Goal: Task Accomplishment & Management: Complete application form

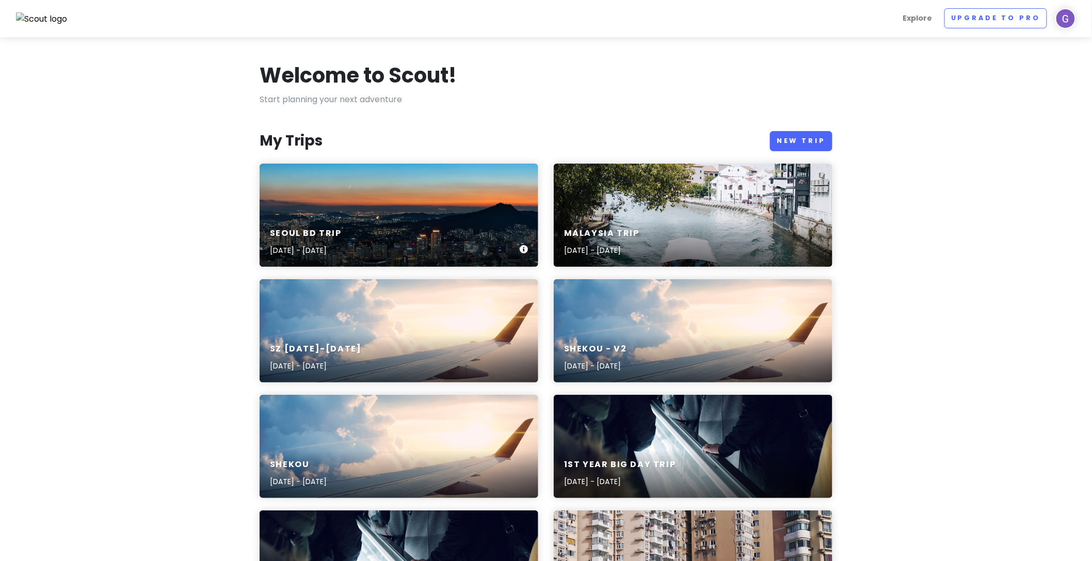
click at [385, 207] on div "Seoul BD Trip Nov 13, 2025 - Nov 18, 2025" at bounding box center [399, 215] width 279 height 103
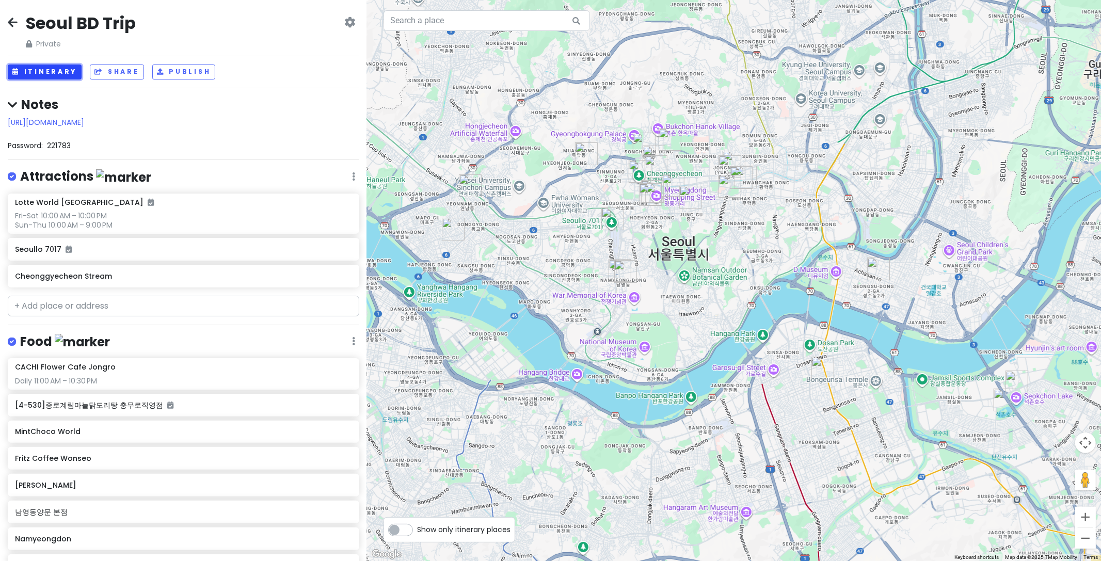
click at [48, 66] on button "Itinerary" at bounding box center [45, 72] width 74 height 15
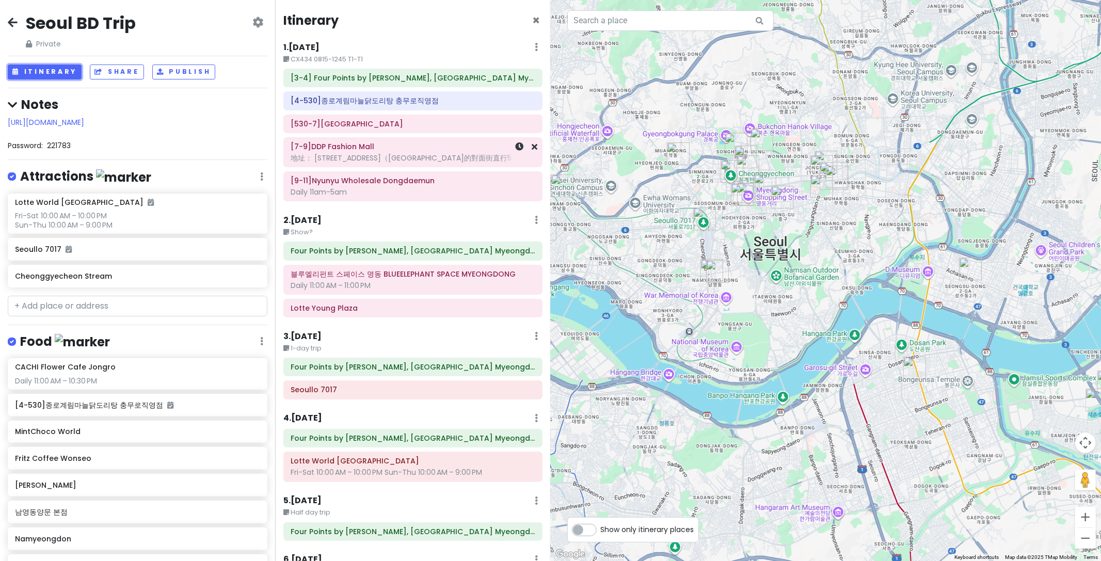
click at [323, 140] on div "[7-9]DDP Fashion Mall 地址： 首爾市中區乙支路6街（DDP FASHION MALL的對面街直行5..." at bounding box center [413, 152] width 245 height 26
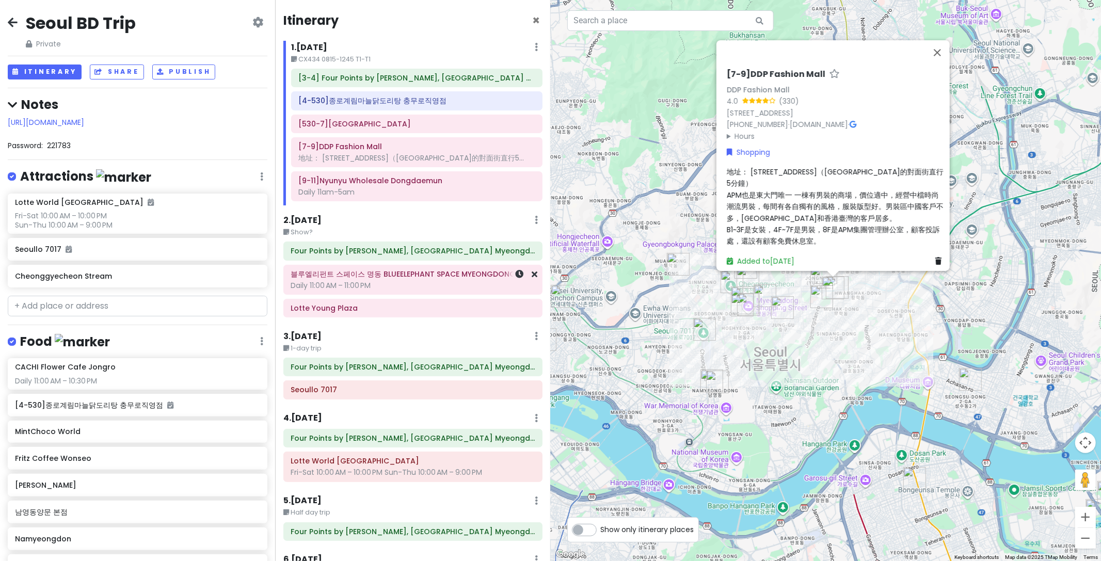
click at [347, 285] on div "Daily 11:00 AM – 11:00 PM" at bounding box center [413, 285] width 245 height 9
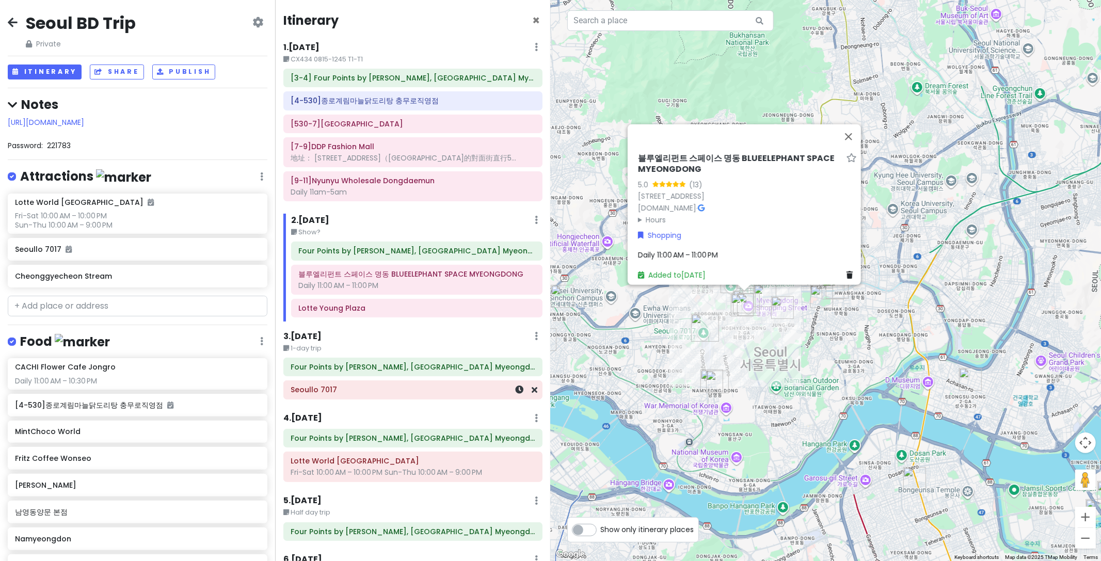
click at [364, 383] on div "Seoullo 7017" at bounding box center [413, 390] width 258 height 18
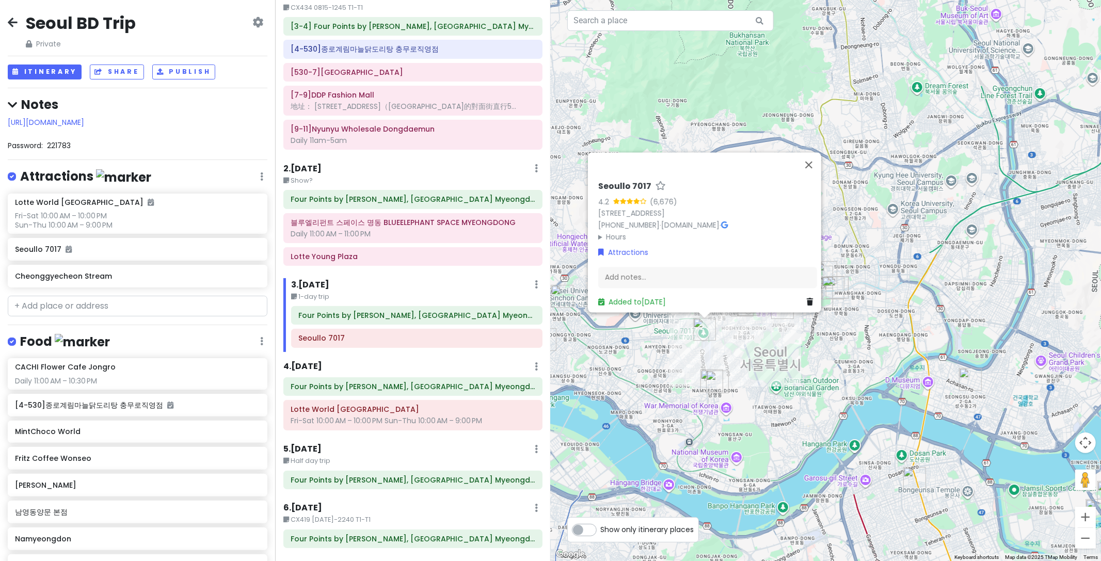
scroll to position [73, 0]
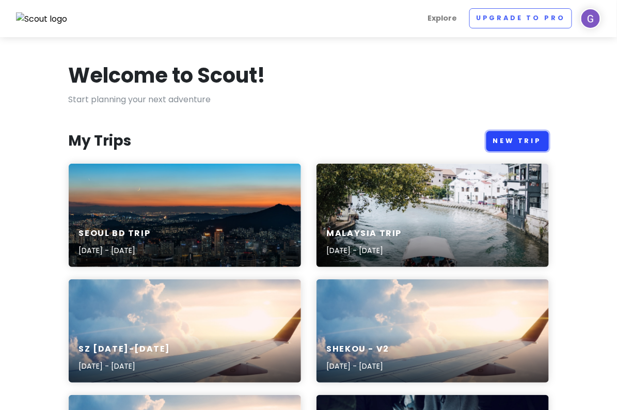
click at [549, 134] on link "New Trip" at bounding box center [517, 141] width 62 height 20
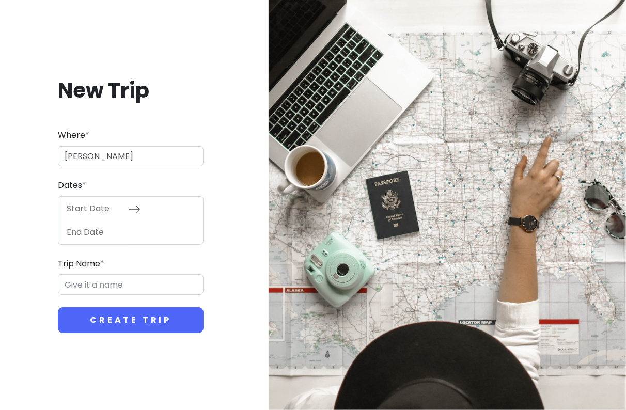
drag, startPoint x: 116, startPoint y: 158, endPoint x: 19, endPoint y: 158, distance: 97.6
click at [29, 160] on div "New Trip Where * saba mala Dates * Navigate forward to interact with the calend…" at bounding box center [130, 205] width 245 height 306
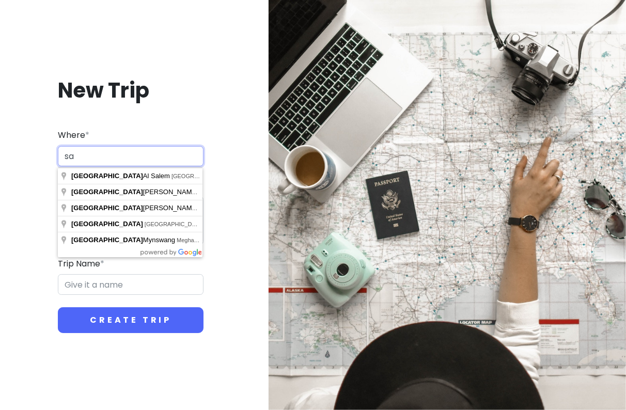
type input "s"
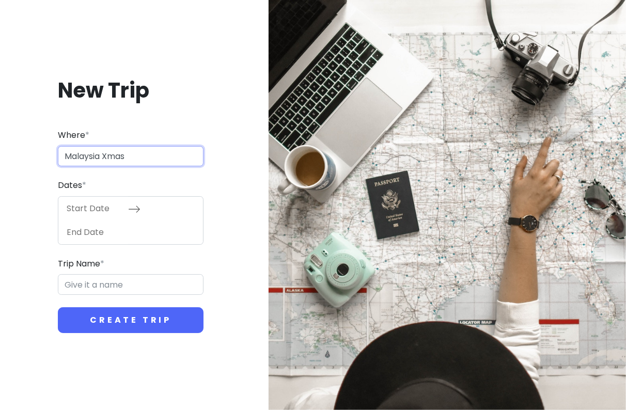
type input "Malaysia Xmas"
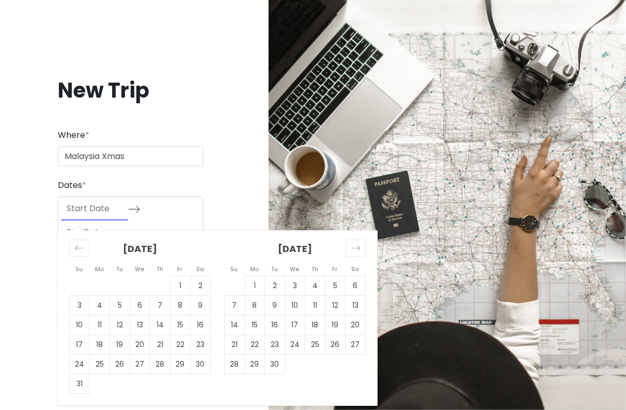
click at [99, 211] on input "Start Date" at bounding box center [94, 209] width 67 height 24
click at [351, 252] on icon "Move forward to switch to the next month." at bounding box center [356, 248] width 10 height 10
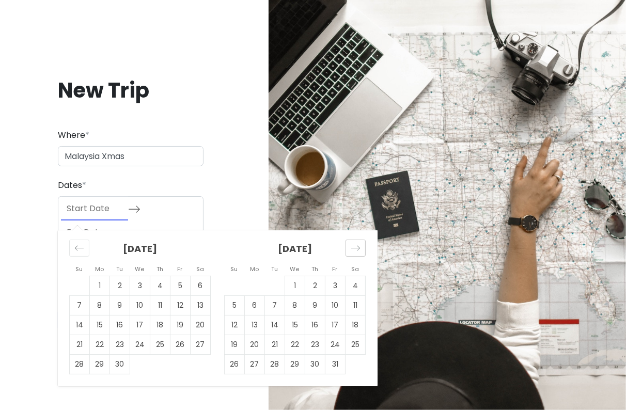
click at [351, 252] on icon "Move forward to switch to the next month." at bounding box center [356, 248] width 10 height 10
click at [351, 251] on icon "Move forward to switch to the next month." at bounding box center [356, 248] width 10 height 10
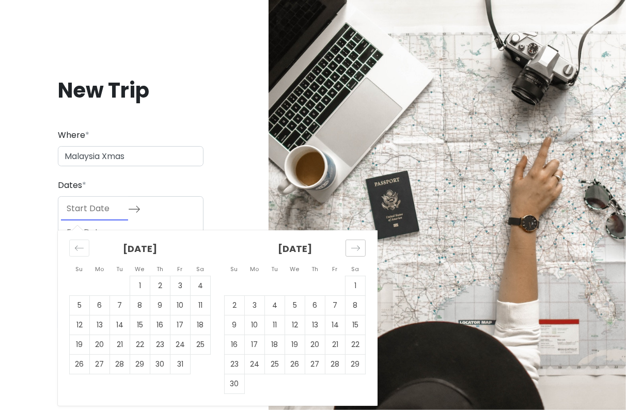
click at [352, 248] on icon "Move forward to switch to the next month." at bounding box center [356, 248] width 10 height 10
click at [298, 344] on td "24" at bounding box center [295, 345] width 20 height 20
type input "[DATE]"
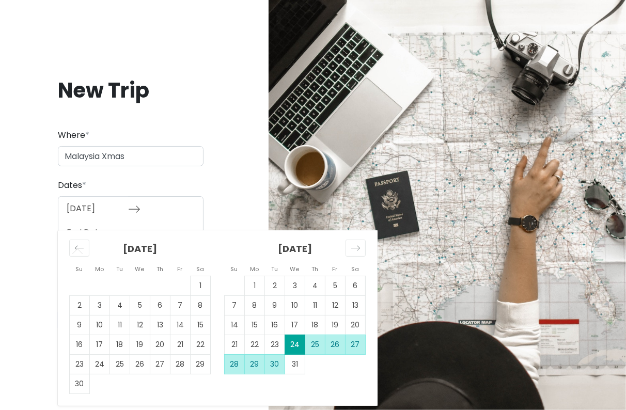
click at [273, 360] on td "30" at bounding box center [275, 364] width 20 height 20
type input "[DATE]"
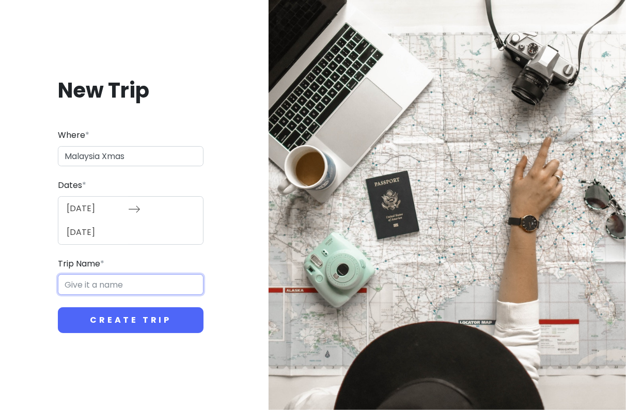
click at [116, 289] on input "Trip Name *" at bounding box center [131, 284] width 146 height 21
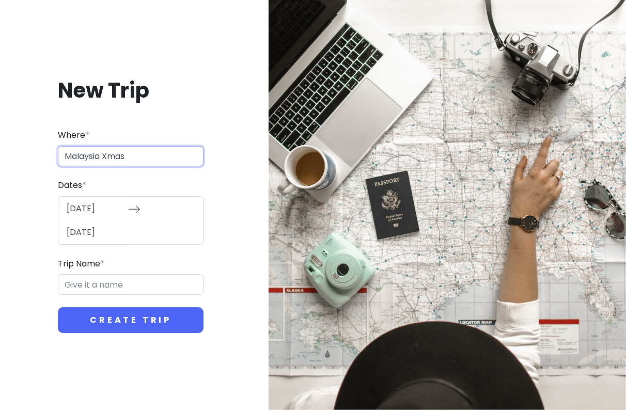
click at [121, 156] on input "Malaysia Xmas" at bounding box center [131, 156] width 146 height 21
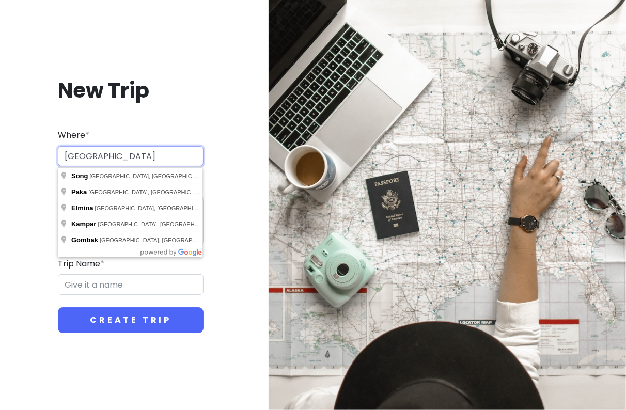
type input "[GEOGRAPHIC_DATA]"
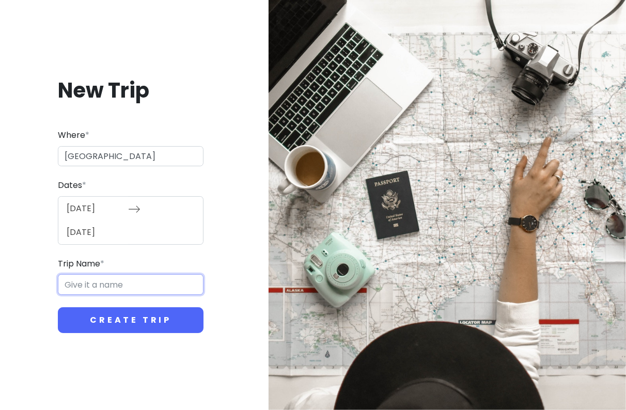
click at [202, 291] on input "Trip Name *" at bounding box center [131, 284] width 146 height 21
click at [154, 291] on input "Trip Name *" at bounding box center [131, 284] width 146 height 21
paste input "Xmas"
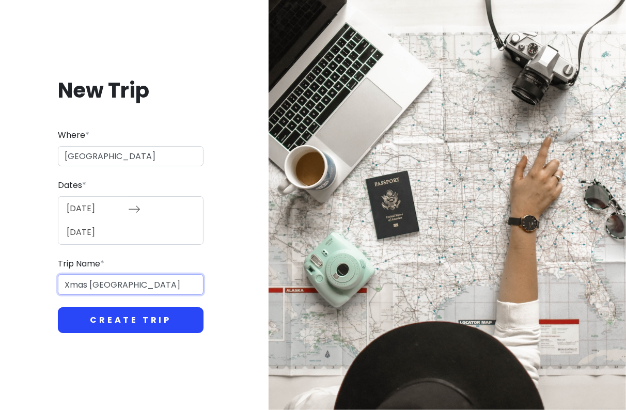
type input "Xmas [GEOGRAPHIC_DATA]"
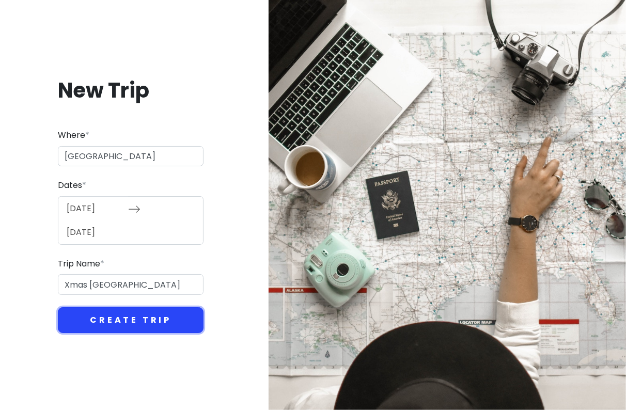
click at [122, 319] on button "Create Trip" at bounding box center [131, 320] width 146 height 26
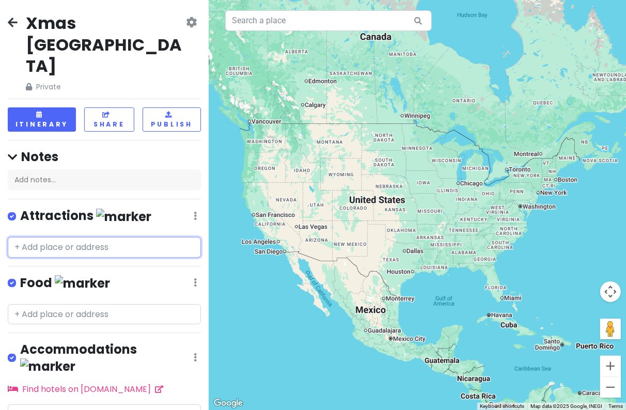
click at [112, 237] on input "text" at bounding box center [104, 247] width 193 height 21
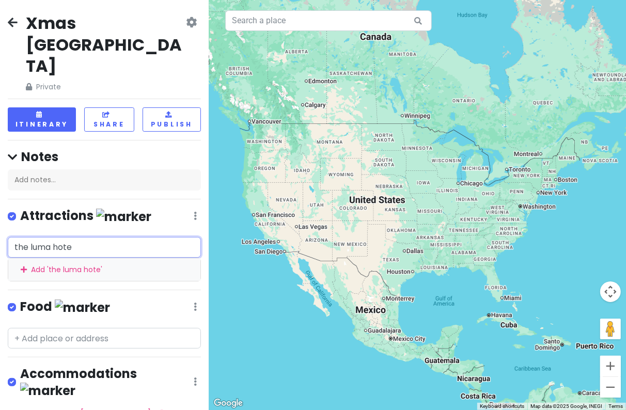
type input "the [GEOGRAPHIC_DATA]"
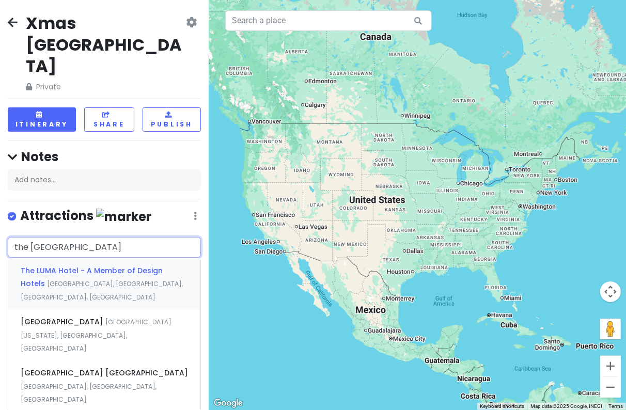
click at [103, 265] on span "The LUMA Hotel - A Member of Design Hotels" at bounding box center [92, 277] width 142 height 24
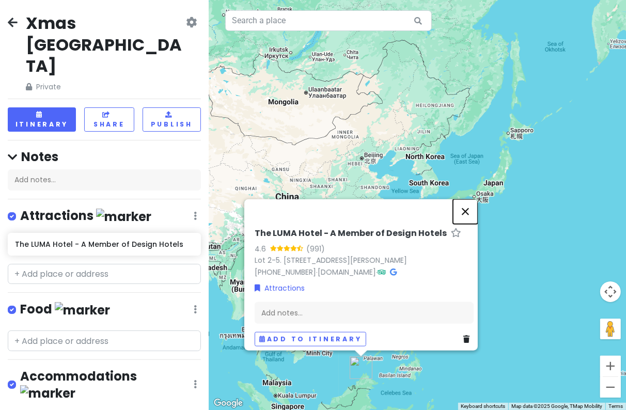
click at [467, 199] on button "Close" at bounding box center [465, 211] width 25 height 25
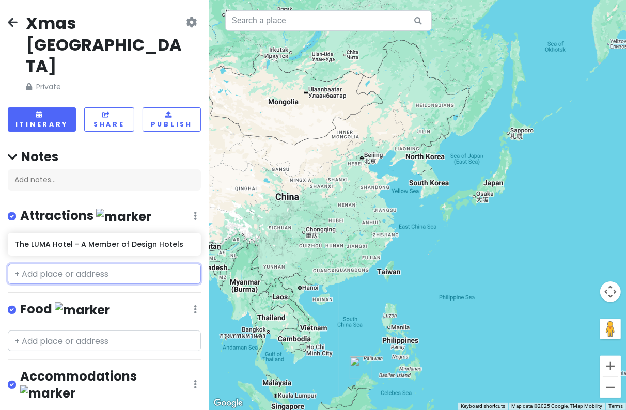
scroll to position [18, 0]
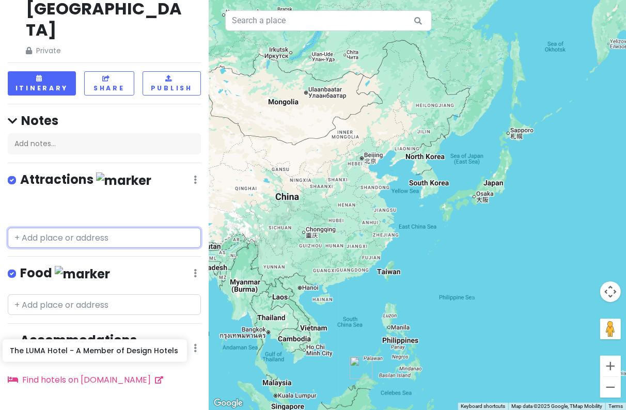
drag, startPoint x: 94, startPoint y: 191, endPoint x: 89, endPoint y: 359, distance: 167.9
click at [89, 359] on div "Xmas [GEOGRAPHIC_DATA] Private Change Dates Make a Copy Delete Trip Go Pro ⚡️ G…" at bounding box center [104, 205] width 209 height 410
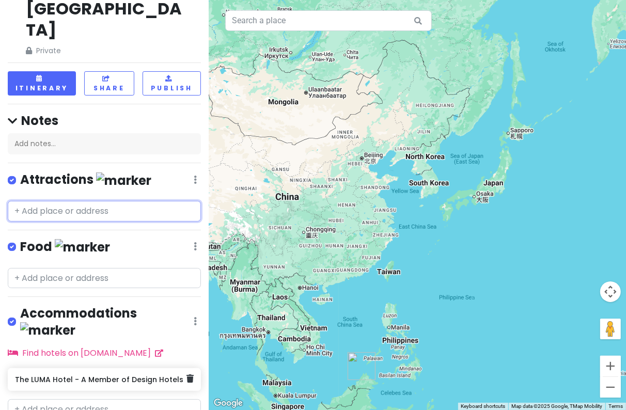
scroll to position [22, 0]
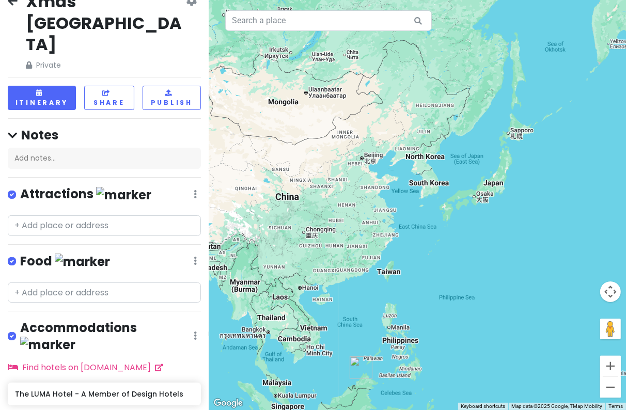
type input "the luma"
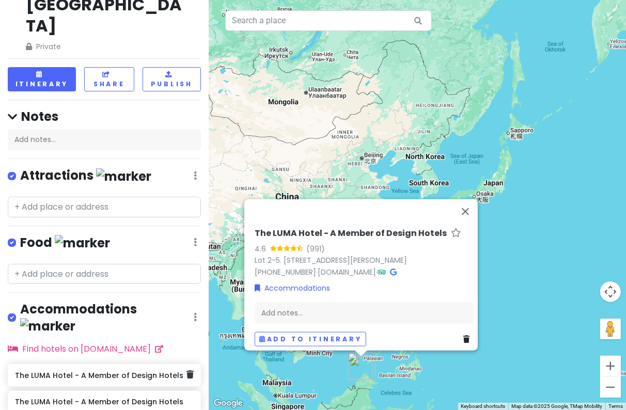
scroll to position [49, 0]
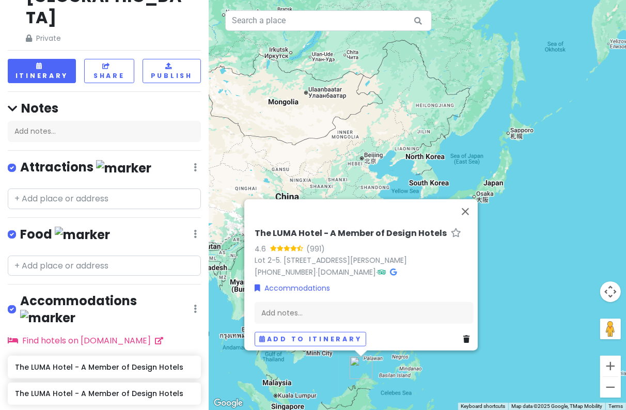
type input "luma hotel"
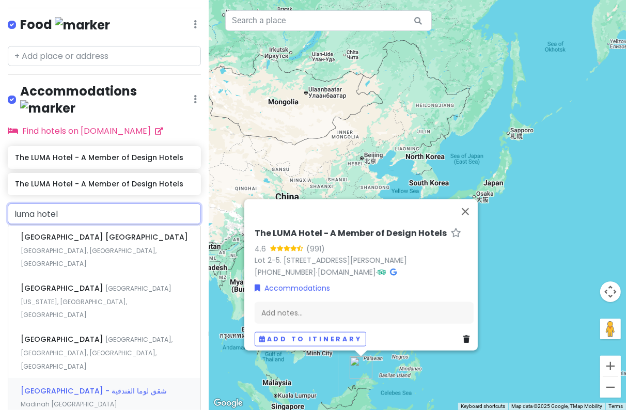
scroll to position [278, 0]
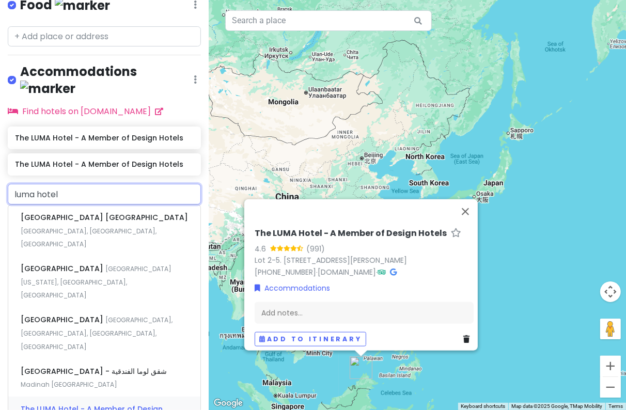
click at [45, 404] on span "The LUMA Hotel - A Member of Design Hotels" at bounding box center [92, 416] width 142 height 24
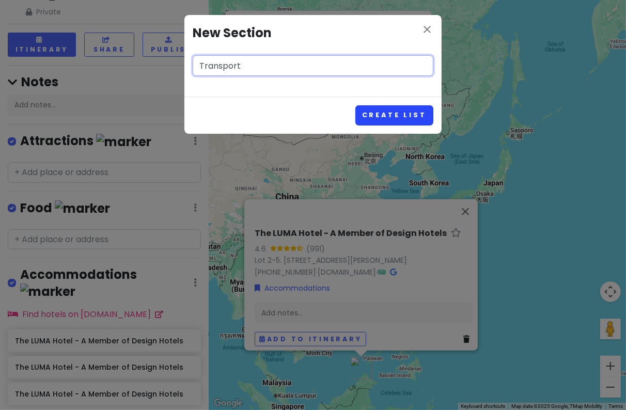
type input "Transport"
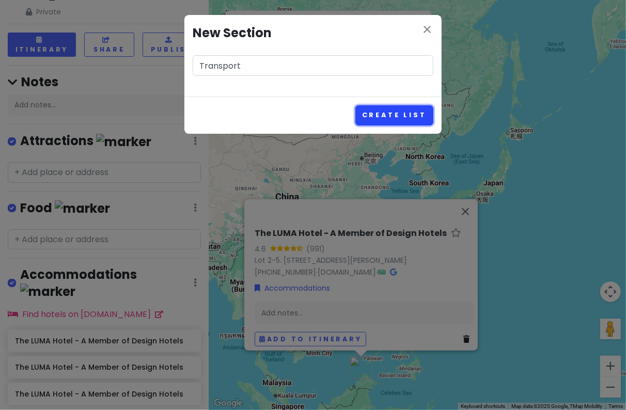
click at [390, 110] on button "Create List" at bounding box center [394, 115] width 78 height 20
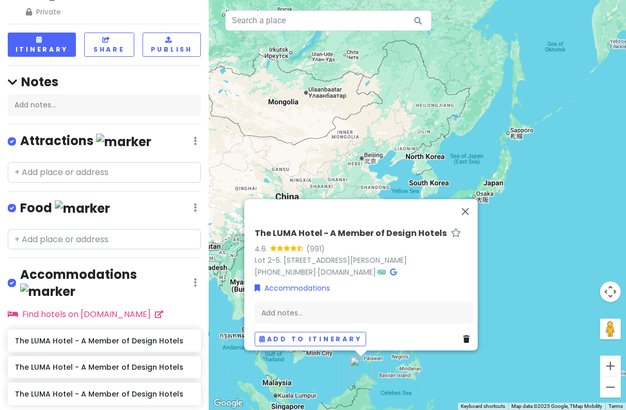
scroll to position [141, 0]
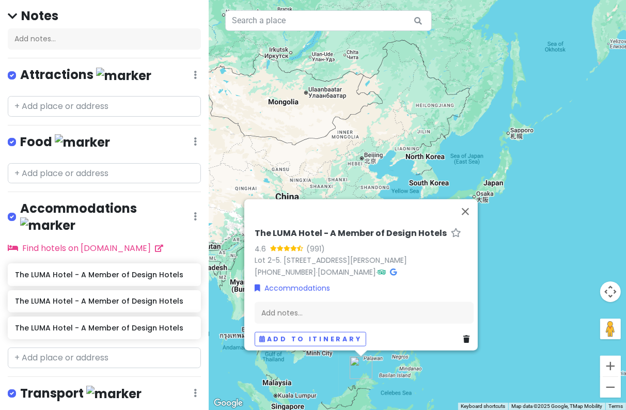
type input "sabah internat"
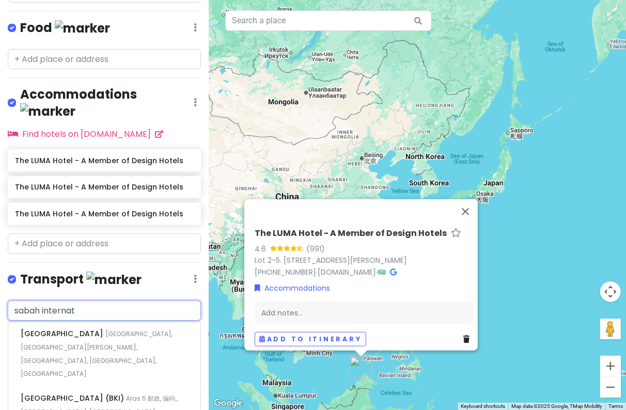
scroll to position [256, 0]
click at [75, 392] on span "[GEOGRAPHIC_DATA] (BKI)" at bounding box center [73, 397] width 105 height 10
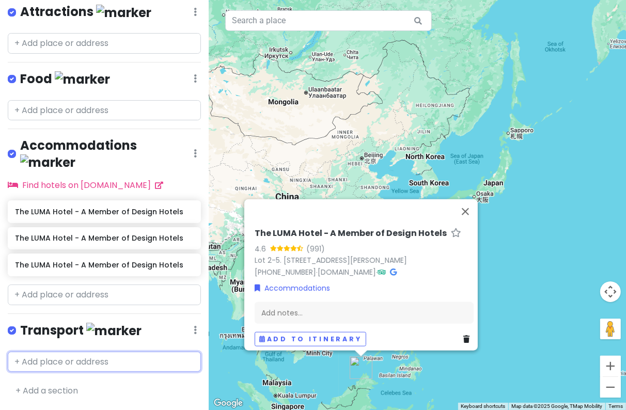
scroll to position [168, 0]
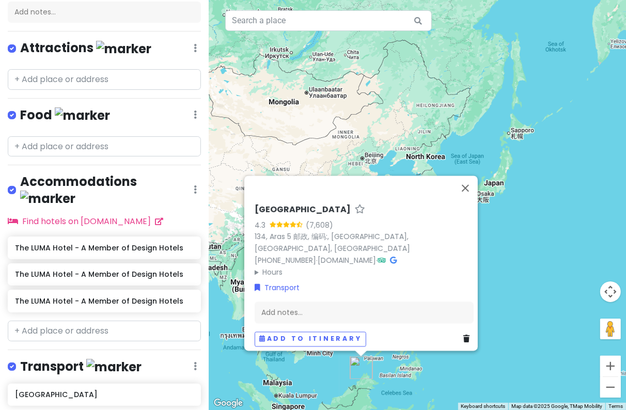
type input "kota"
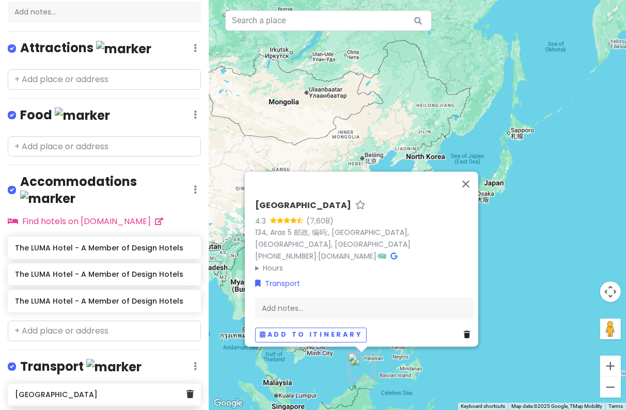
scroll to position [194, 0]
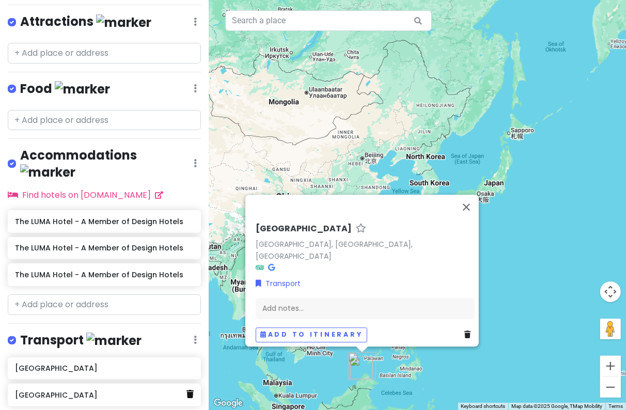
click at [186, 390] on icon at bounding box center [189, 394] width 7 height 8
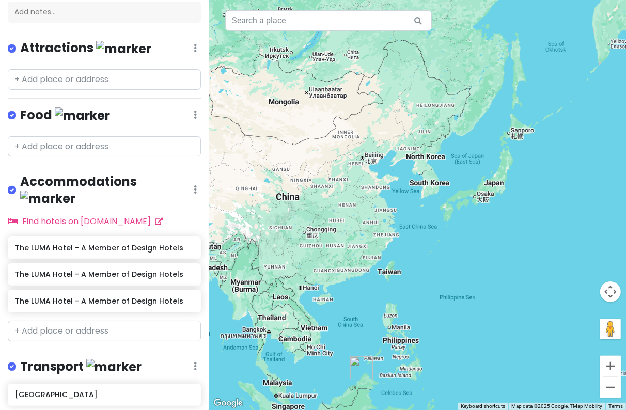
type input "[GEOGRAPHIC_DATA]"
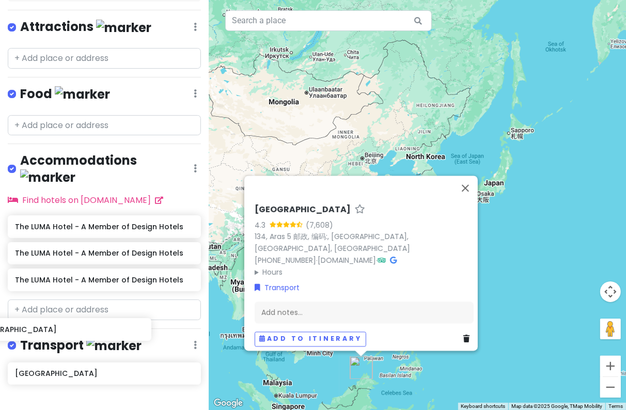
scroll to position [194, 0]
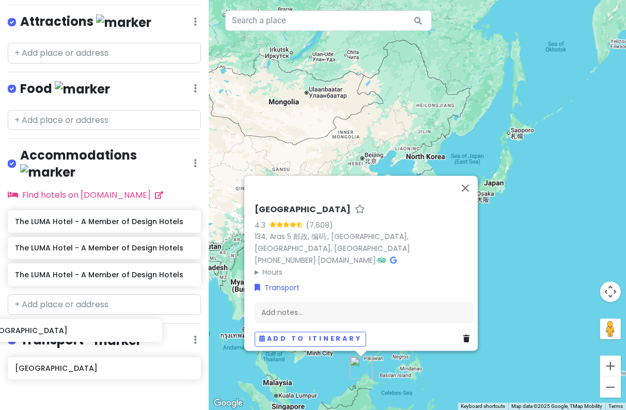
drag, startPoint x: 121, startPoint y: 308, endPoint x: 91, endPoint y: 333, distance: 38.9
click at [91, 357] on div "[GEOGRAPHIC_DATA] [GEOGRAPHIC_DATA]" at bounding box center [104, 384] width 209 height 54
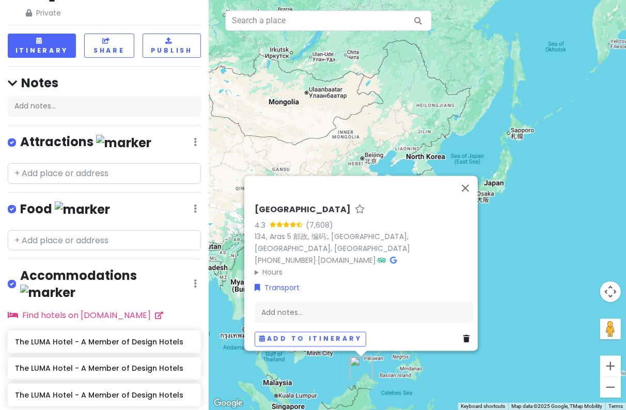
scroll to position [0, 0]
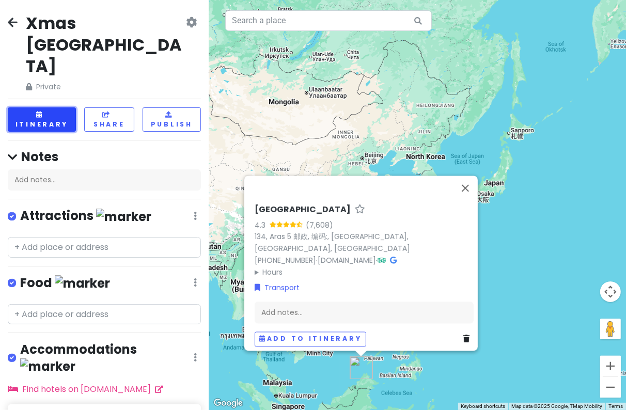
click at [52, 107] on button "Itinerary" at bounding box center [42, 119] width 68 height 24
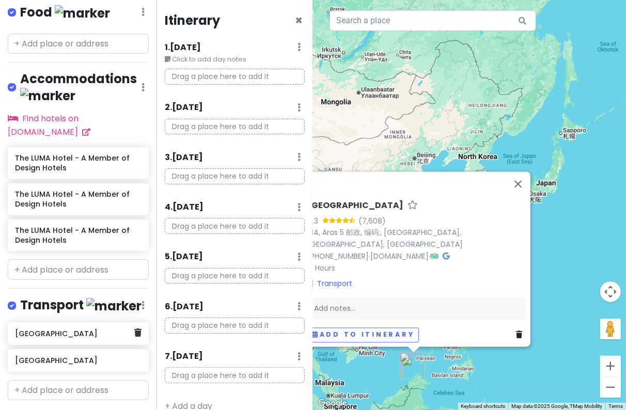
scroll to position [287, 20]
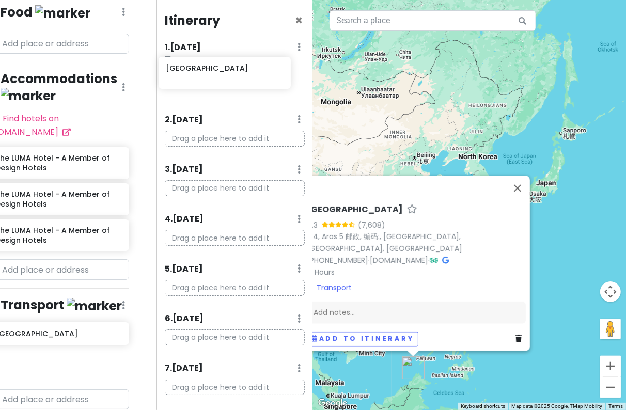
drag, startPoint x: 68, startPoint y: 302, endPoint x: 221, endPoint y: 78, distance: 271.2
click at [221, 78] on div "Xmas [GEOGRAPHIC_DATA] Private Change Dates Make a Copy Delete Trip Go Pro ⚡️ G…" at bounding box center [313, 205] width 626 height 410
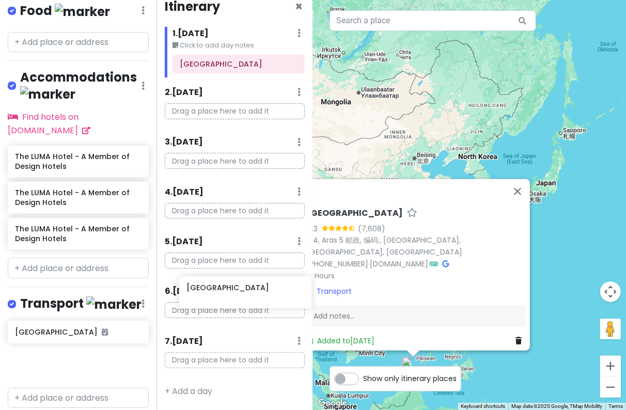
scroll to position [0, 0]
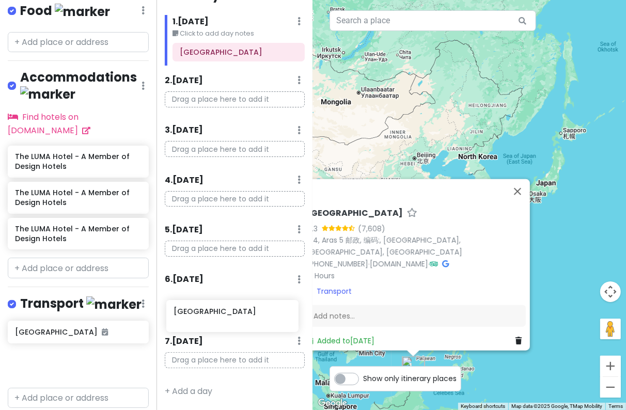
drag, startPoint x: 58, startPoint y: 342, endPoint x: 217, endPoint y: 325, distance: 159.4
click at [217, 325] on div "Xmas [GEOGRAPHIC_DATA] Private Change Dates Make a Copy Delete Trip Go Pro ⚡️ G…" at bounding box center [313, 205] width 626 height 410
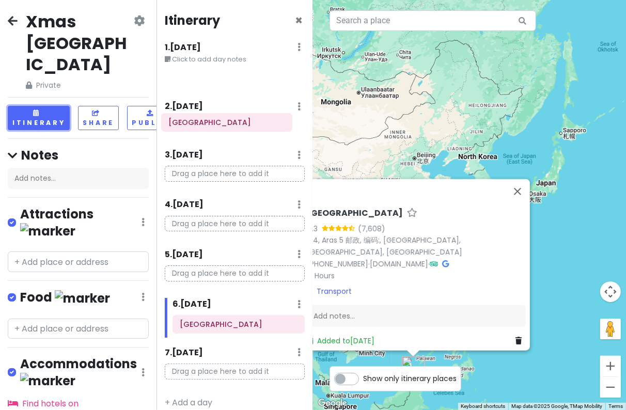
drag, startPoint x: 200, startPoint y: 69, endPoint x: 197, endPoint y: 125, distance: 56.9
click at [197, 125] on div "Itinerary × 1 . [DATE] Edit Day Notes Delete Day Click to add day notes [GEOGRA…" at bounding box center [234, 205] width 156 height 410
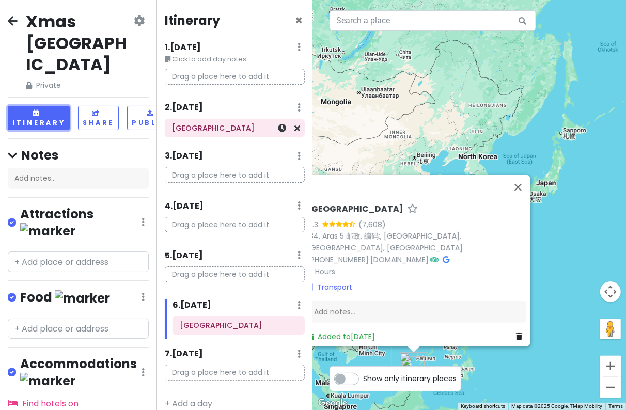
click at [239, 129] on h6 "[GEOGRAPHIC_DATA]" at bounding box center [234, 127] width 125 height 9
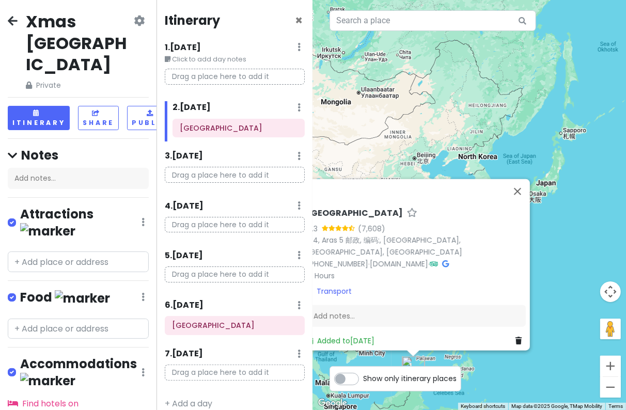
click at [205, 58] on small "Click to add day notes" at bounding box center [235, 59] width 140 height 10
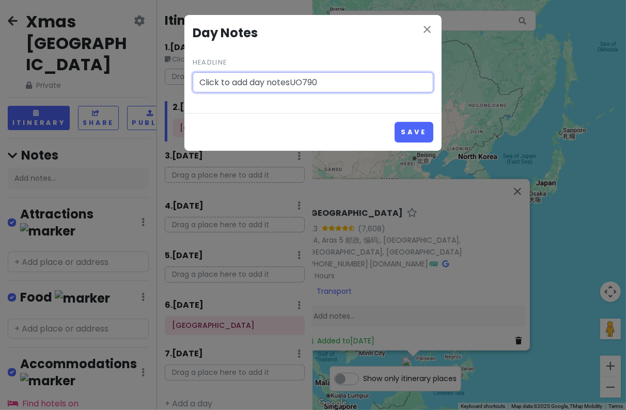
drag, startPoint x: 293, startPoint y: 83, endPoint x: 194, endPoint y: 92, distance: 100.1
click at [194, 92] on div "close Day Notes Headline Click to add day notesUO790" at bounding box center [312, 64] width 257 height 98
click at [262, 77] on input "UO790" at bounding box center [313, 82] width 241 height 21
drag, startPoint x: 320, startPoint y: 78, endPoint x: 172, endPoint y: 90, distance: 148.1
click at [172, 90] on div "close Day Notes Headline UO790 21:25-0030 T1-T1 Save" at bounding box center [313, 205] width 626 height 410
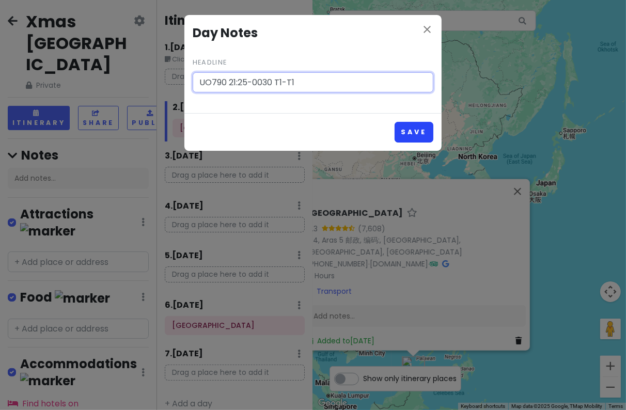
type input "UO790 21:25-0030 T1-T1"
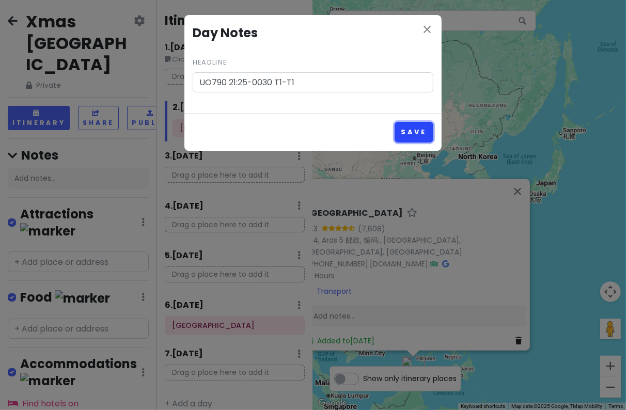
click at [411, 135] on button "Save" at bounding box center [413, 132] width 39 height 20
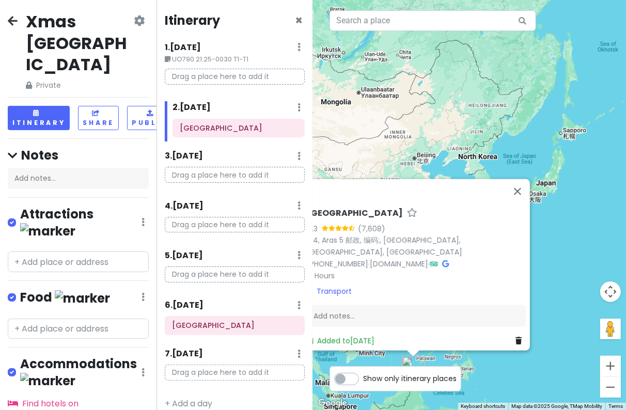
click at [207, 109] on h6 "2 . [DATE]" at bounding box center [191, 107] width 38 height 11
click at [203, 107] on h6 "2 . [DATE]" at bounding box center [184, 107] width 38 height 11
drag, startPoint x: 289, startPoint y: 106, endPoint x: 275, endPoint y: 112, distance: 15.5
click at [297, 106] on icon at bounding box center [298, 107] width 3 height 8
click at [262, 140] on link "Add Day Notes" at bounding box center [267, 137] width 85 height 25
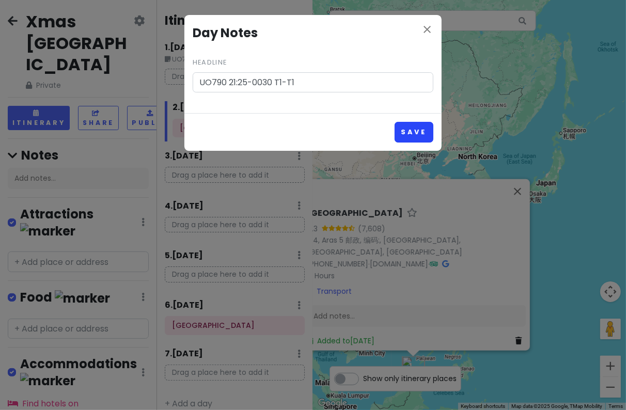
type input "UO790 21:25-0030 T1-T1"
drag, startPoint x: 403, startPoint y: 133, endPoint x: 396, endPoint y: 132, distance: 7.2
click at [404, 132] on button "Save" at bounding box center [413, 132] width 39 height 20
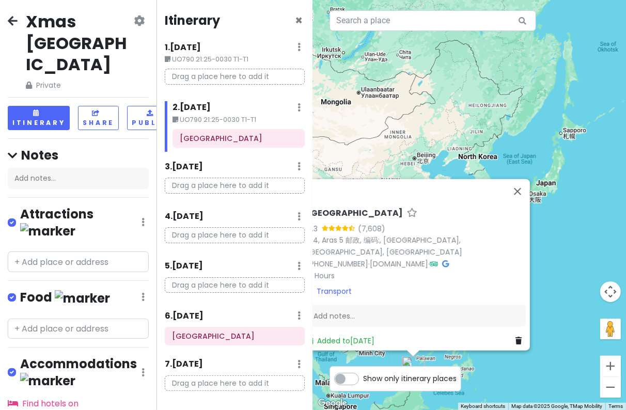
click at [203, 315] on h6 "6 . [DATE]" at bounding box center [184, 316] width 39 height 11
click at [297, 316] on icon at bounding box center [298, 315] width 3 height 8
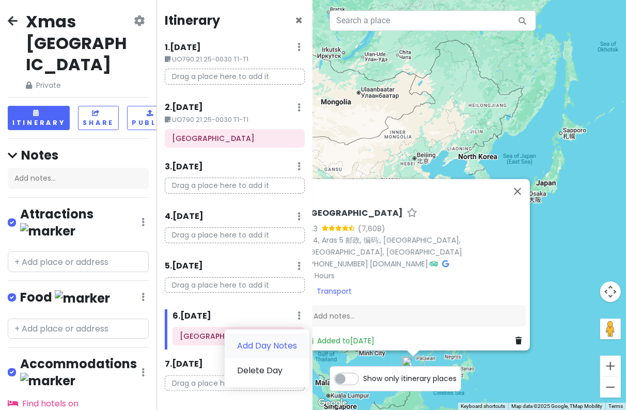
click at [250, 348] on link "Add Day Notes" at bounding box center [267, 346] width 85 height 25
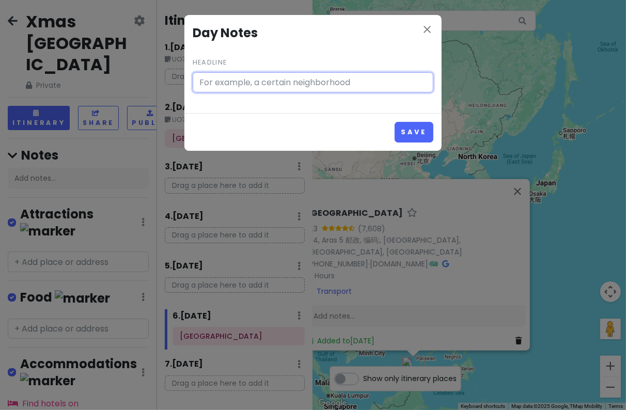
paste input "UO790 21:25-0030 T1-T1"
click at [222, 80] on input "UO790 21:25-0030 T1-T1" at bounding box center [313, 82] width 241 height 21
drag, startPoint x: 228, startPoint y: 80, endPoint x: 268, endPoint y: 82, distance: 40.8
click at [268, 82] on input "UO791 21:25-0030 T1-T1" at bounding box center [313, 82] width 241 height 21
click at [234, 83] on input "UO791 0130-0445 T1-T1" at bounding box center [313, 82] width 241 height 21
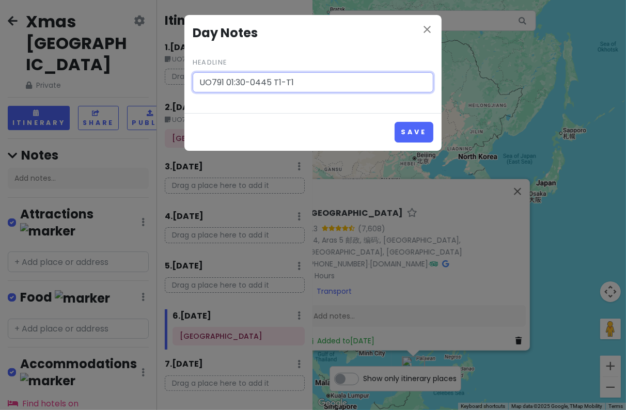
click at [263, 84] on input "UO791 01:30-0445 T1-T1" at bounding box center [313, 82] width 241 height 21
type input "UO791 01:30-04:45 T1-T1"
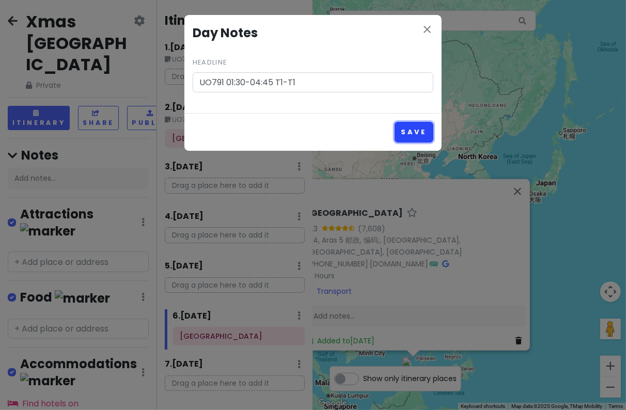
click at [410, 135] on button "Save" at bounding box center [413, 132] width 39 height 20
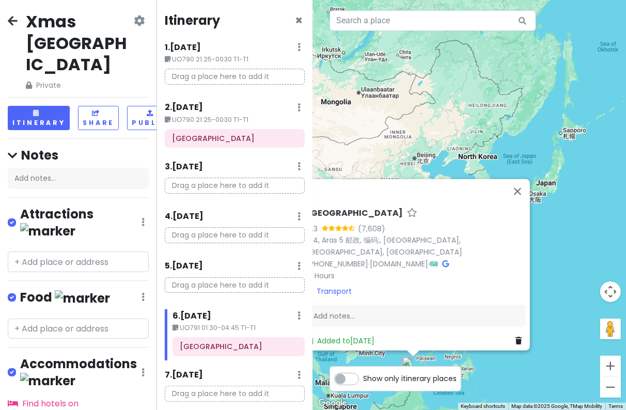
scroll to position [34, 0]
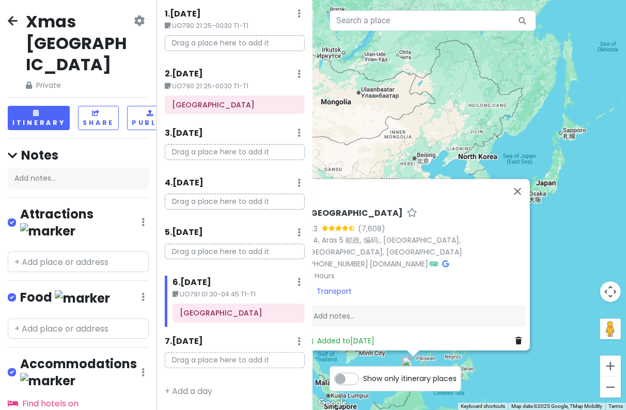
click at [239, 295] on small "UO791 01:30-04:45 T1-T1" at bounding box center [238, 294] width 132 height 10
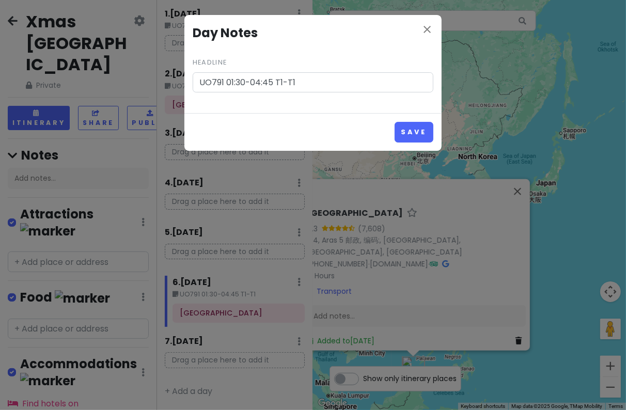
drag, startPoint x: 308, startPoint y: 91, endPoint x: 149, endPoint y: 80, distance: 159.9
click at [149, 80] on div "close Day Notes Headline UO791 01:30-04:45 T1-T1 Save" at bounding box center [313, 205] width 626 height 410
click at [239, 354] on div "close Day Notes Headline UO791 01:30-04:45 T1-T1 Save" at bounding box center [313, 205] width 626 height 410
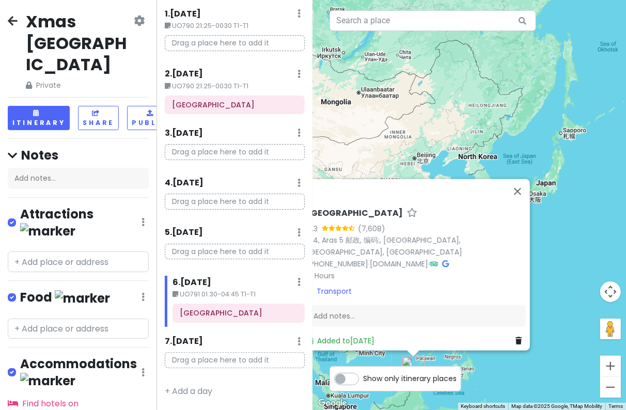
click at [292, 340] on div "7 . [DATE] Add Day Notes Delete Day" at bounding box center [235, 344] width 140 height 18
click at [297, 338] on icon at bounding box center [298, 341] width 3 height 8
click at [239, 288] on link "Add Day Notes" at bounding box center [267, 294] width 85 height 25
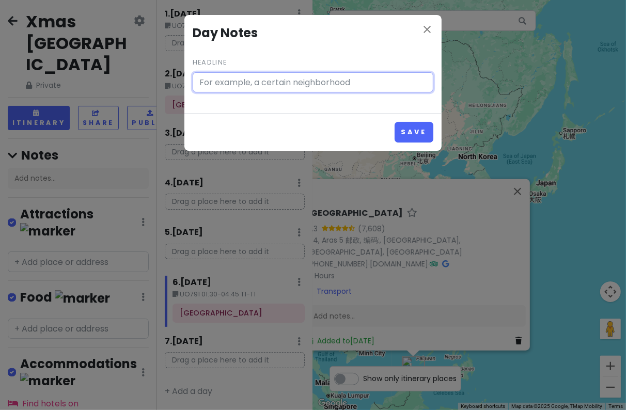
paste input "UO791 01:30-04:45 T1-T1"
type input "UO791 01:30-04:45 T1-T1"
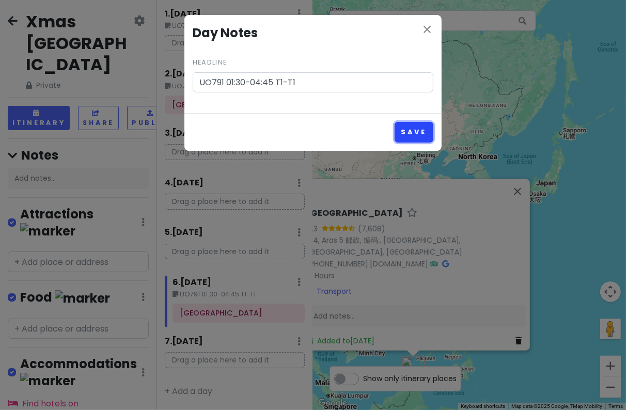
click at [404, 128] on button "Save" at bounding box center [413, 132] width 39 height 20
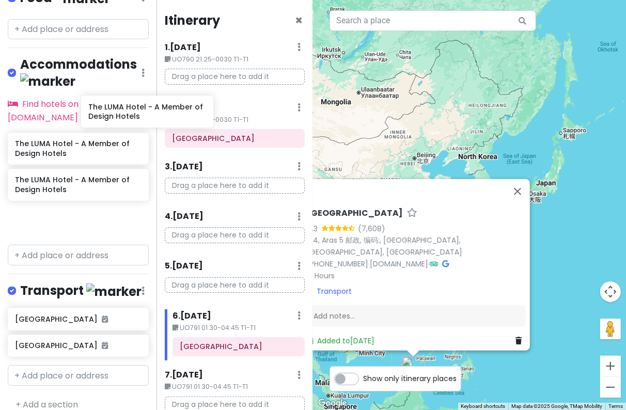
scroll to position [265, 13]
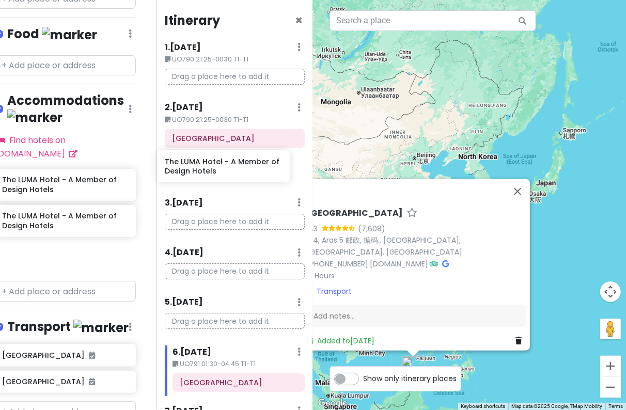
drag, startPoint x: 78, startPoint y: 117, endPoint x: 229, endPoint y: 174, distance: 161.3
click at [229, 174] on div "Xmas [GEOGRAPHIC_DATA] Private Change Dates Make a Copy Delete Trip Go Pro ⚡️ G…" at bounding box center [313, 205] width 626 height 410
